Goal: Task Accomplishment & Management: Use online tool/utility

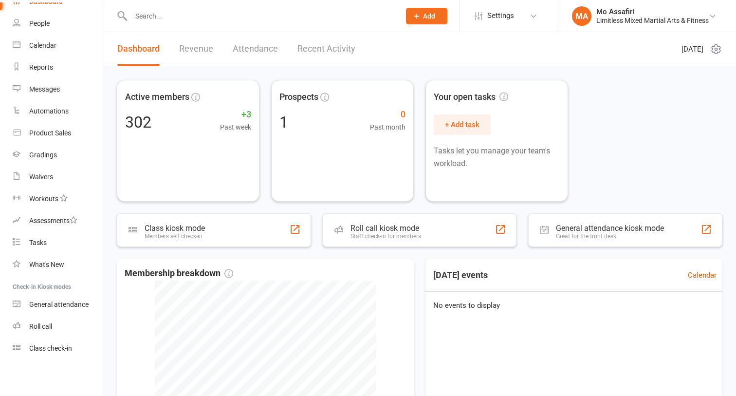
scroll to position [51, 0]
click at [670, 28] on li "MA Mo Assafiri Limitless Mixed Martial Arts & Fitness My profile Support & trai…" at bounding box center [646, 16] width 179 height 32
click at [672, 21] on div "Limitless Mixed Martial Arts & Fitness" at bounding box center [652, 20] width 112 height 9
click at [599, 176] on div "Active members 302 +3 Past week Prospects 1 0 Past month Your open tasks + Add …" at bounding box center [419, 141] width 605 height 122
click at [56, 44] on link "Calendar" at bounding box center [58, 46] width 90 height 22
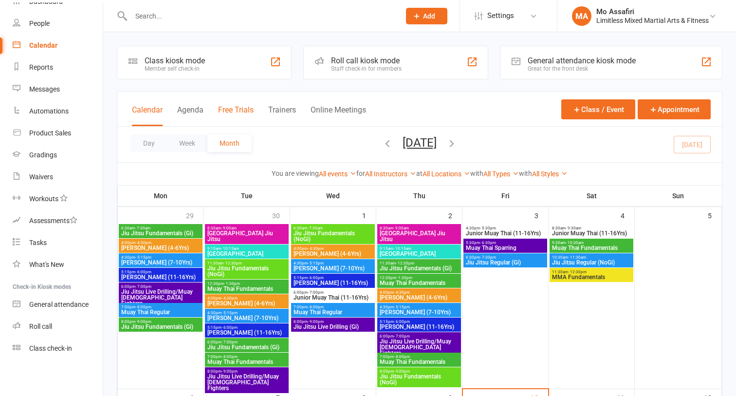
click at [238, 106] on button "Free Trials" at bounding box center [236, 115] width 36 height 21
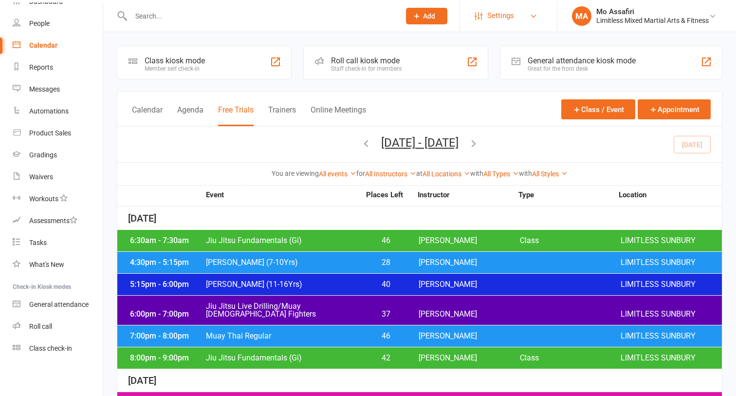
click at [523, 13] on link "Settings" at bounding box center [508, 16] width 68 height 22
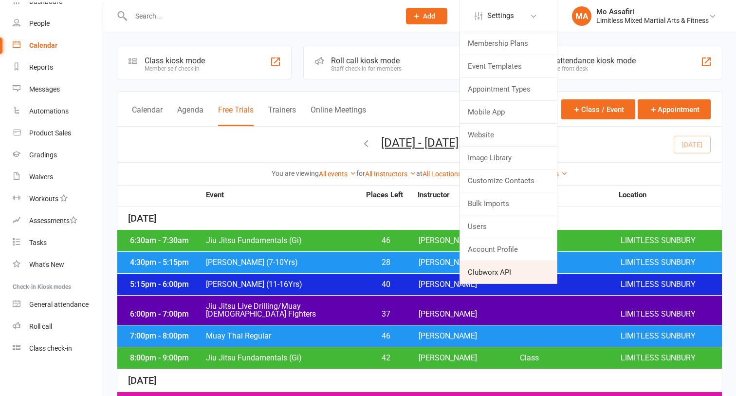
click at [507, 270] on link "Clubworx API" at bounding box center [508, 272] width 97 height 22
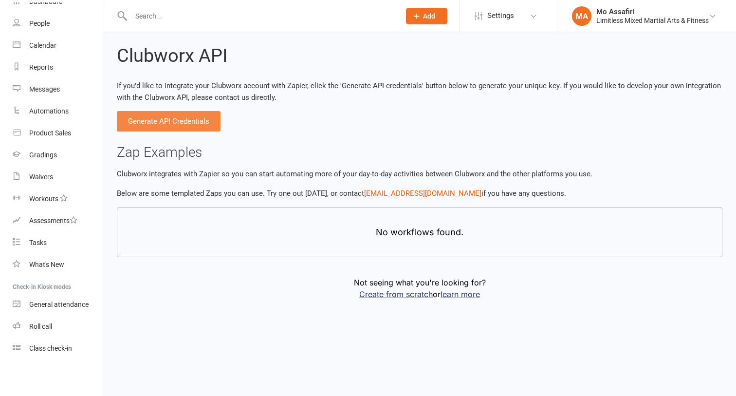
click at [193, 122] on button "Generate API Credentials" at bounding box center [169, 121] width 104 height 20
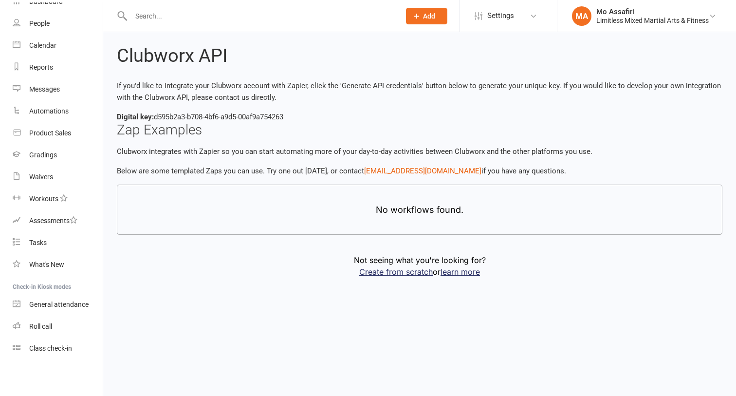
click at [419, 264] on p "Not seeing what you're looking for?" at bounding box center [419, 260] width 605 height 12
click at [416, 268] on link "Create from scratch" at bounding box center [395, 272] width 73 height 10
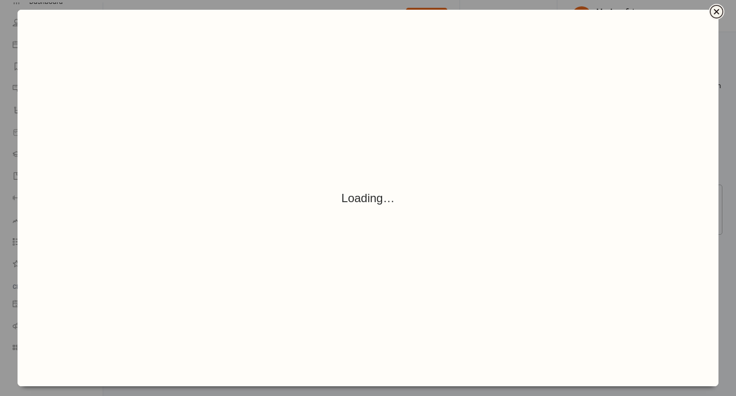
click at [714, 16] on icon "Close" at bounding box center [716, 12] width 12 height 12
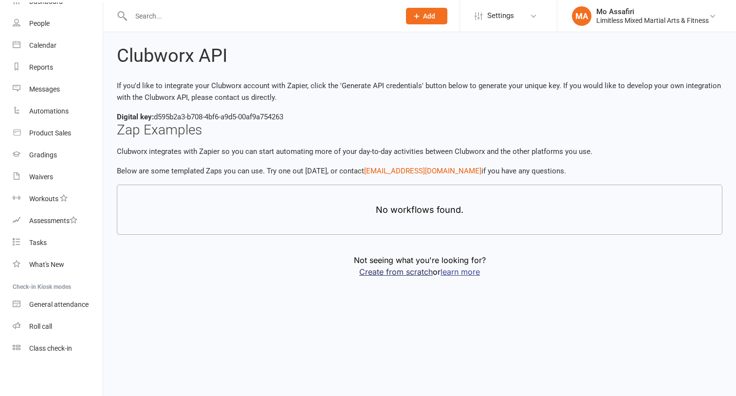
click at [459, 275] on link "learn more" at bounding box center [459, 272] width 39 height 10
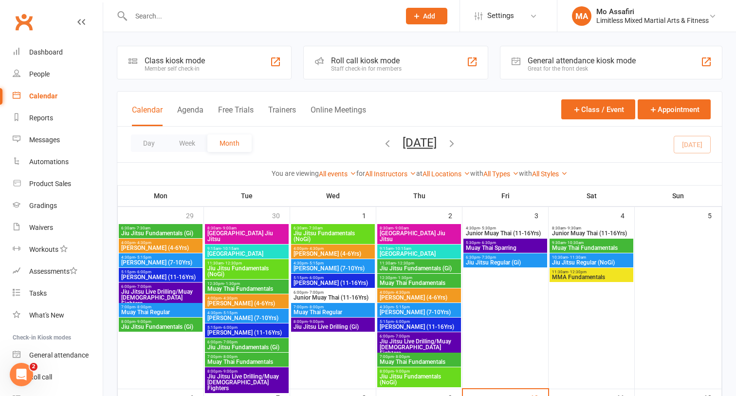
click at [293, 132] on div "Day Week Month October 2025 October 2025 Sun Mon Tue Wed Thu Fri Sat 28 29 30 0…" at bounding box center [419, 145] width 604 height 36
click at [510, 18] on span "Settings" at bounding box center [500, 16] width 27 height 22
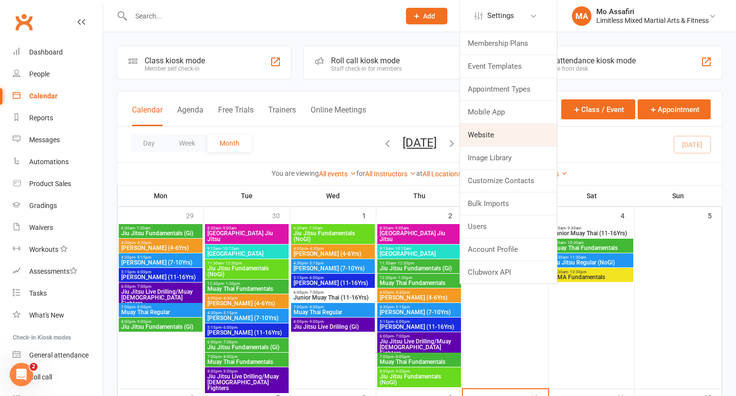
click at [505, 134] on link "Website" at bounding box center [508, 135] width 97 height 22
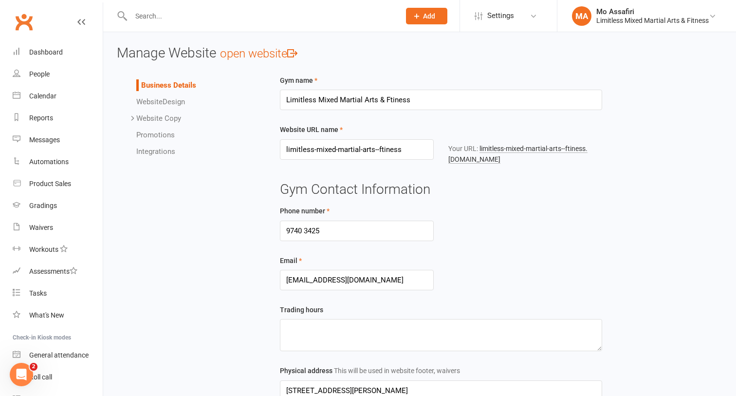
click at [174, 119] on link "Website Copy" at bounding box center [158, 118] width 45 height 9
click at [170, 154] on link "Integrations" at bounding box center [155, 151] width 39 height 9
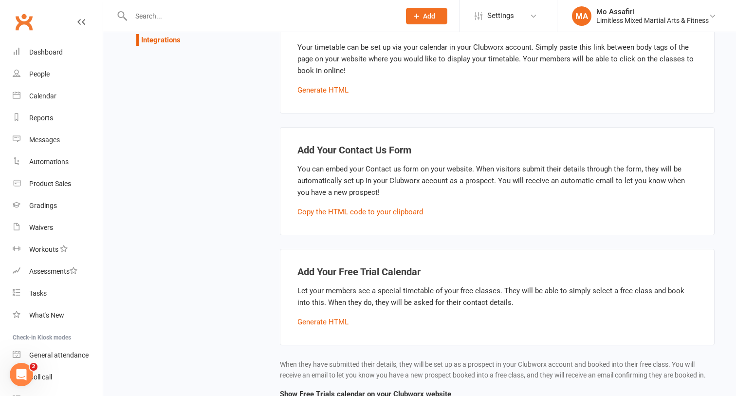
scroll to position [134, 0]
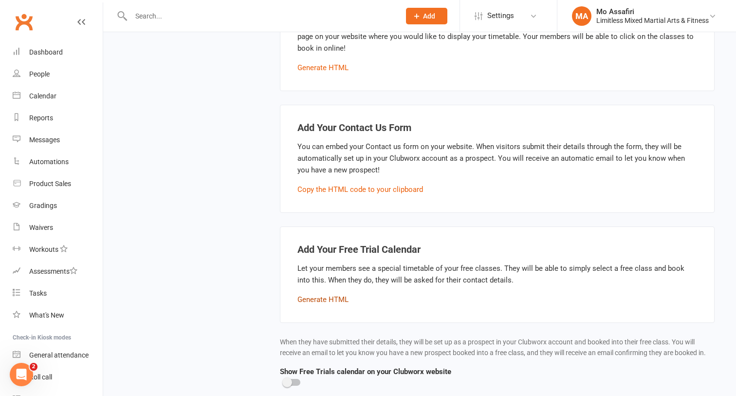
click at [342, 302] on button "Generate HTML" at bounding box center [322, 299] width 51 height 12
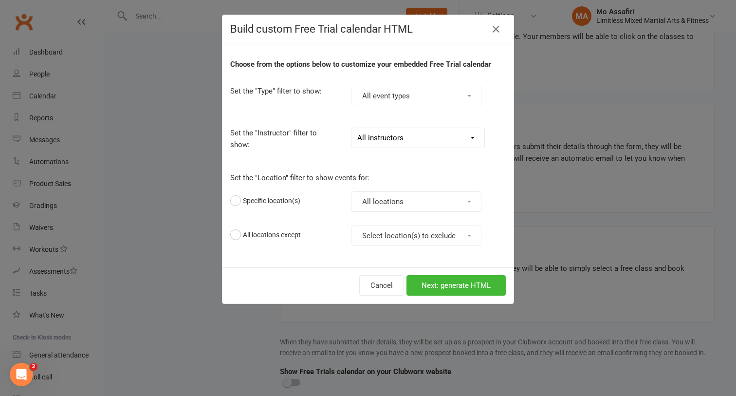
click at [402, 106] on button "All event types" at bounding box center [416, 96] width 130 height 20
click at [309, 133] on p "Set the "Instructor" filter to show:" at bounding box center [283, 138] width 106 height 23
click at [401, 129] on select "All instructors Megan Skidmore Andrew Carletti Troy Skidmore" at bounding box center [417, 137] width 133 height 19
click at [388, 194] on button "All locations" at bounding box center [416, 201] width 130 height 20
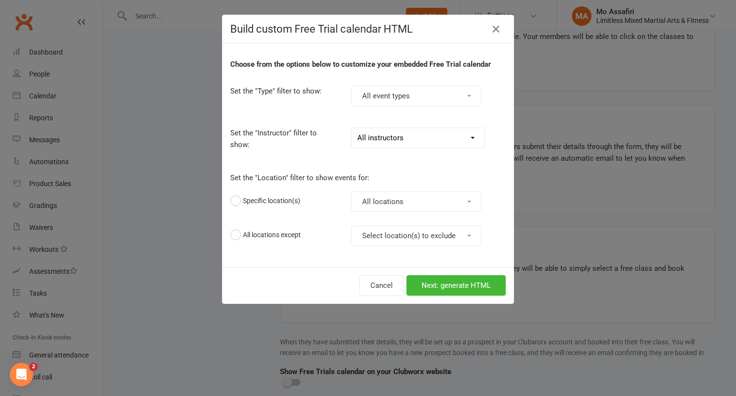
click at [388, 207] on button "All locations" at bounding box center [416, 201] width 130 height 20
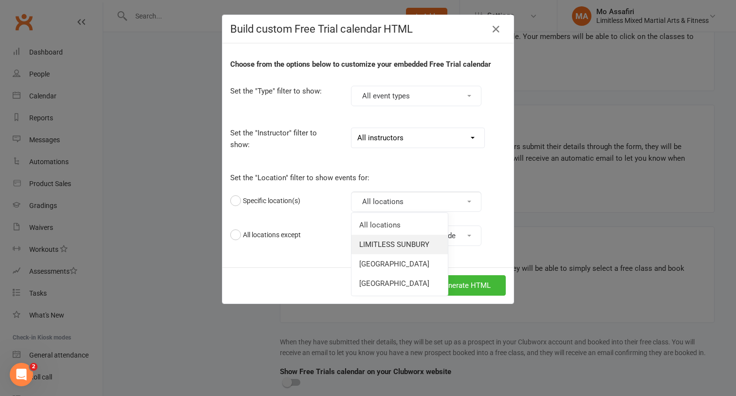
click at [391, 241] on link "LIMITLESS SUNBURY" at bounding box center [399, 244] width 96 height 19
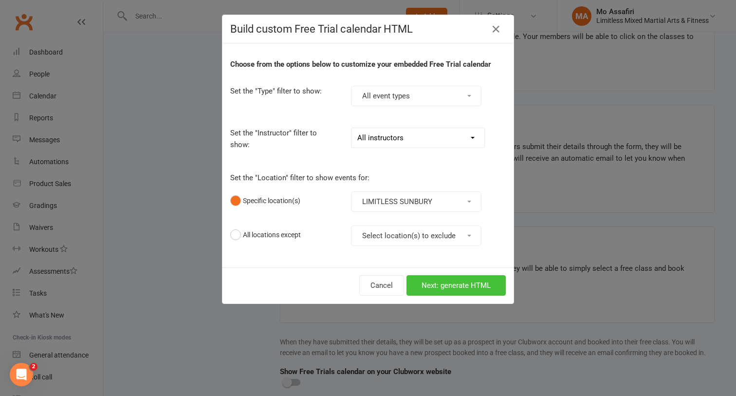
click at [444, 283] on button "Next: generate HTML" at bounding box center [455, 285] width 99 height 20
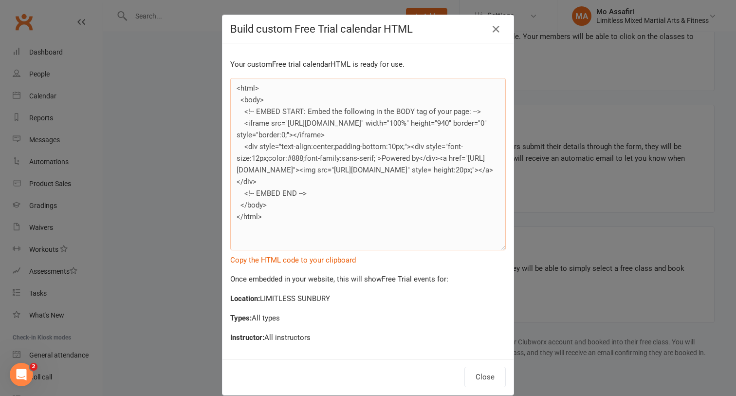
click at [366, 175] on textarea "<html> <body> <!-- EMBED START: Embed the following in the BODY tag of your pag…" at bounding box center [367, 164] width 275 height 172
